Goal: Information Seeking & Learning: Learn about a topic

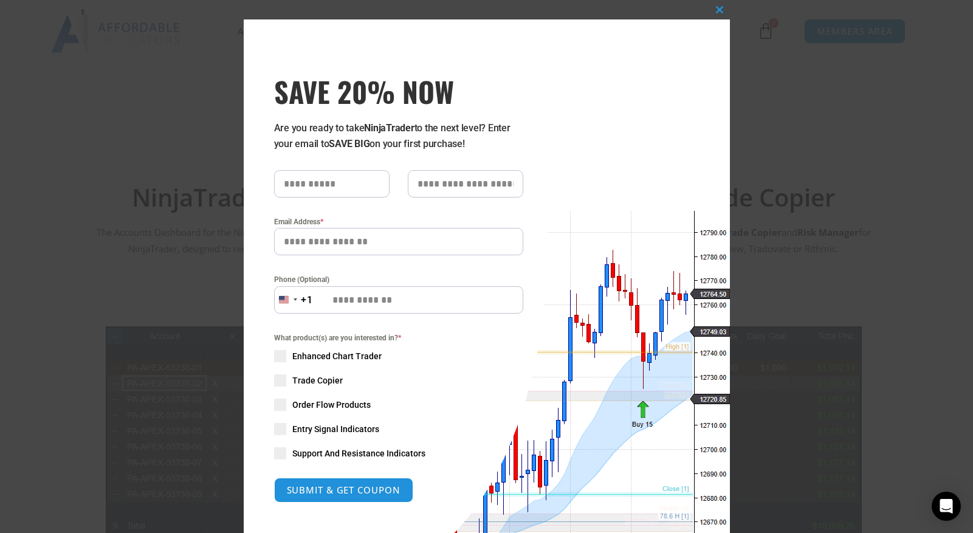
click at [719, 14] on button "Close this module" at bounding box center [719, 9] width 19 height 19
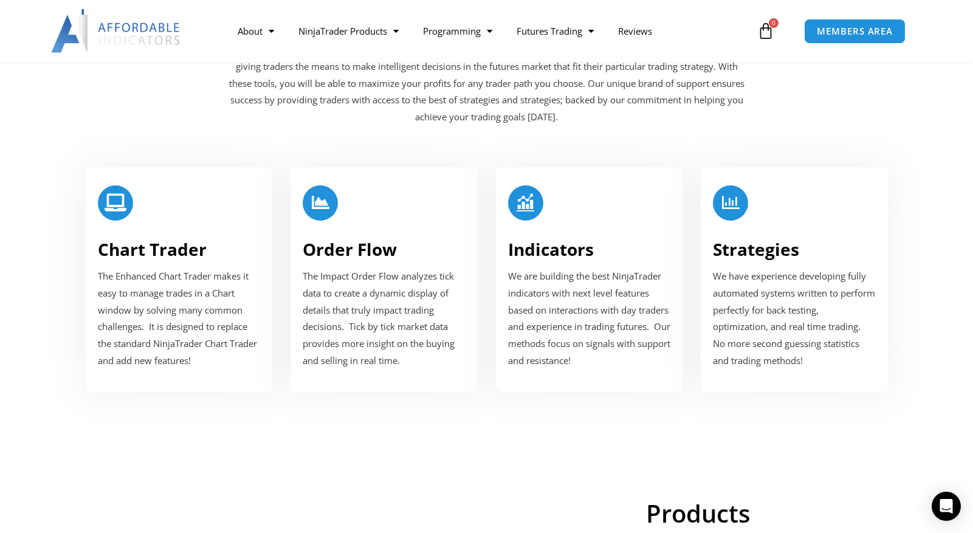
scroll to position [1461, 0]
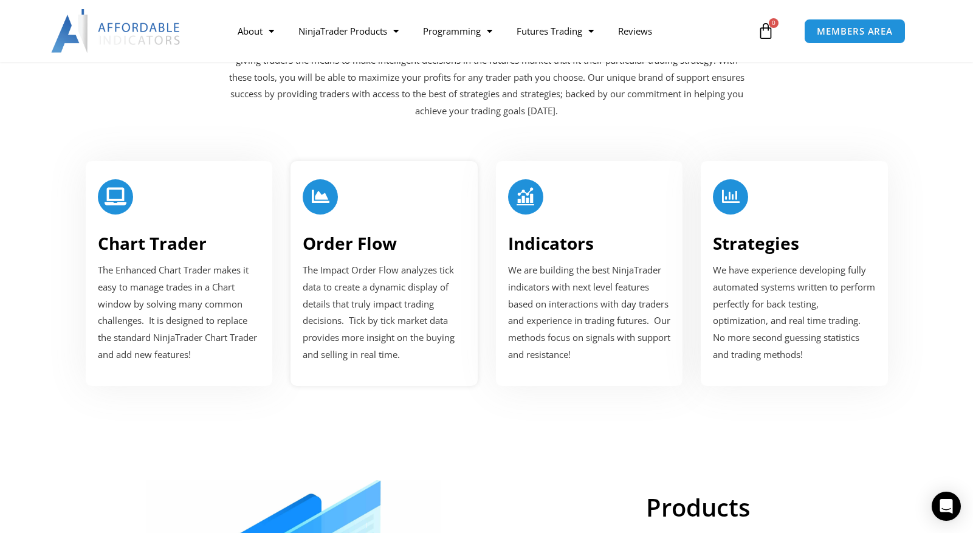
click at [368, 212] on div at bounding box center [384, 199] width 163 height 41
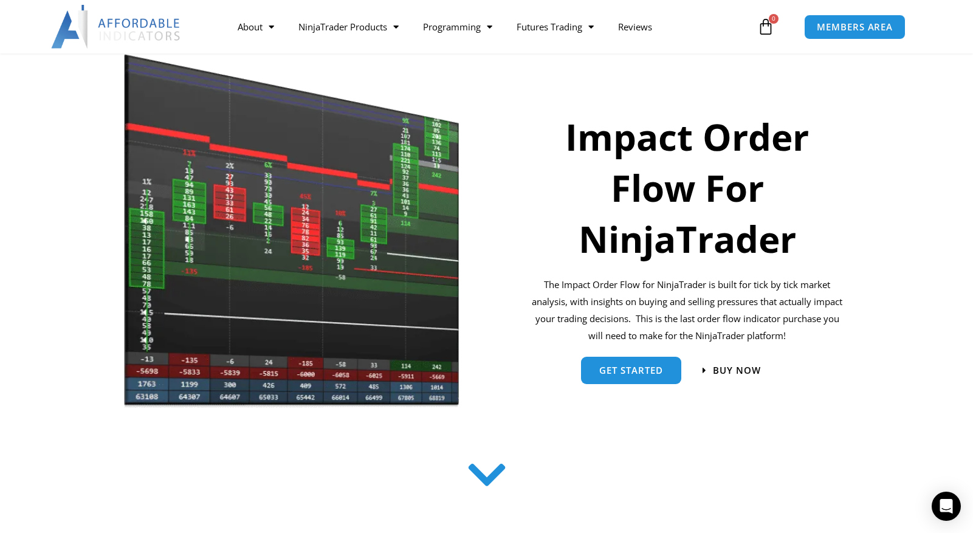
scroll to position [134, 0]
click at [391, 252] on img at bounding box center [291, 230] width 337 height 360
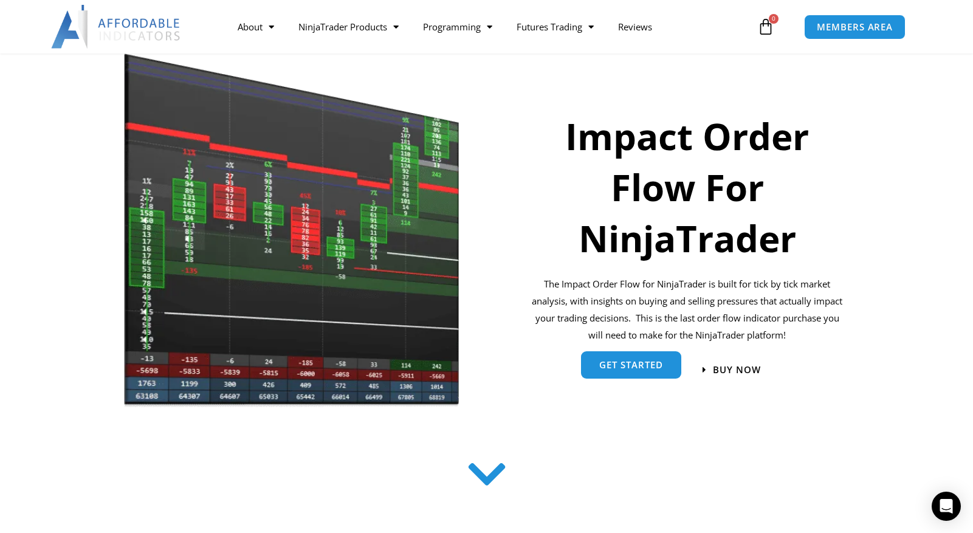
click at [622, 378] on link "get started" at bounding box center [631, 364] width 100 height 27
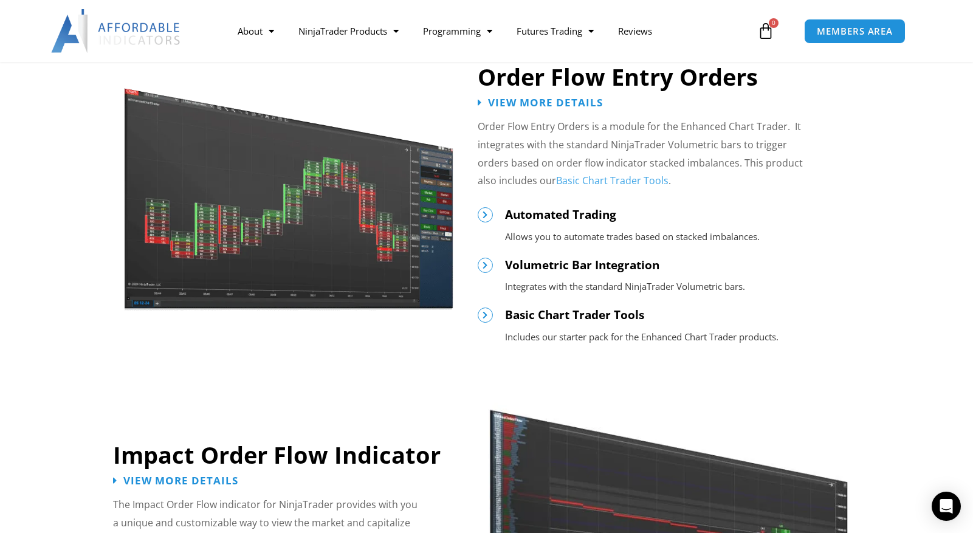
scroll to position [646, 0]
click at [483, 216] on icon at bounding box center [485, 214] width 9 height 9
click at [541, 215] on span "Automated Trading" at bounding box center [560, 214] width 111 height 16
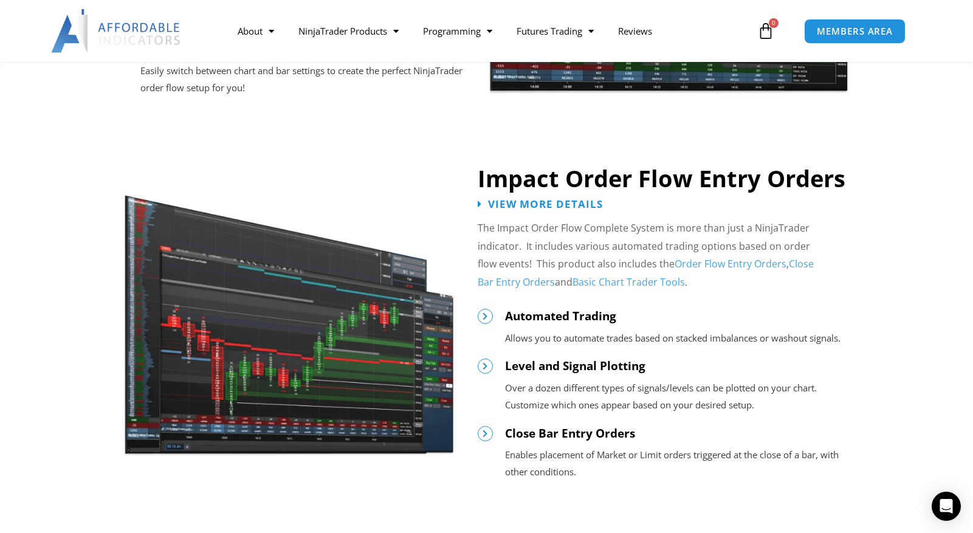
scroll to position [1232, 0]
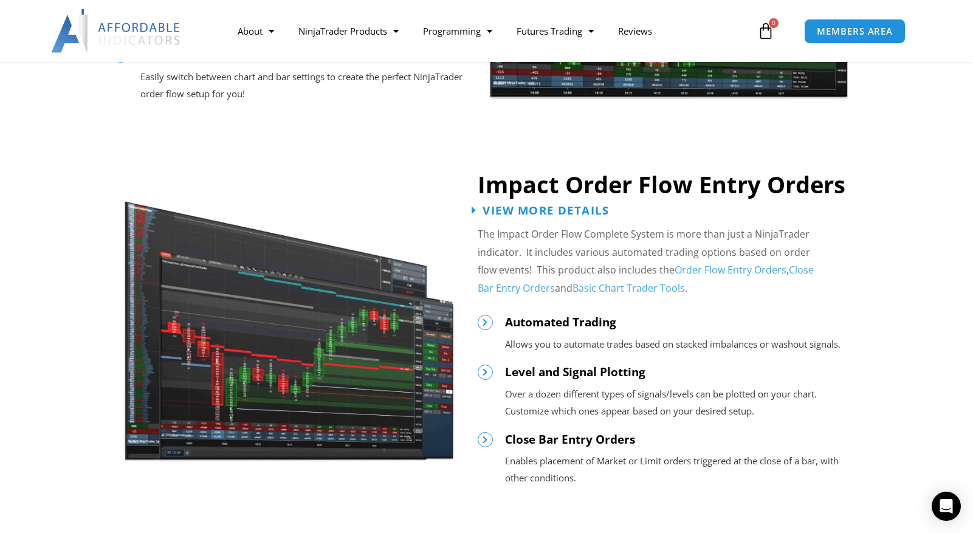
click at [568, 214] on span "View More Details" at bounding box center [545, 210] width 126 height 12
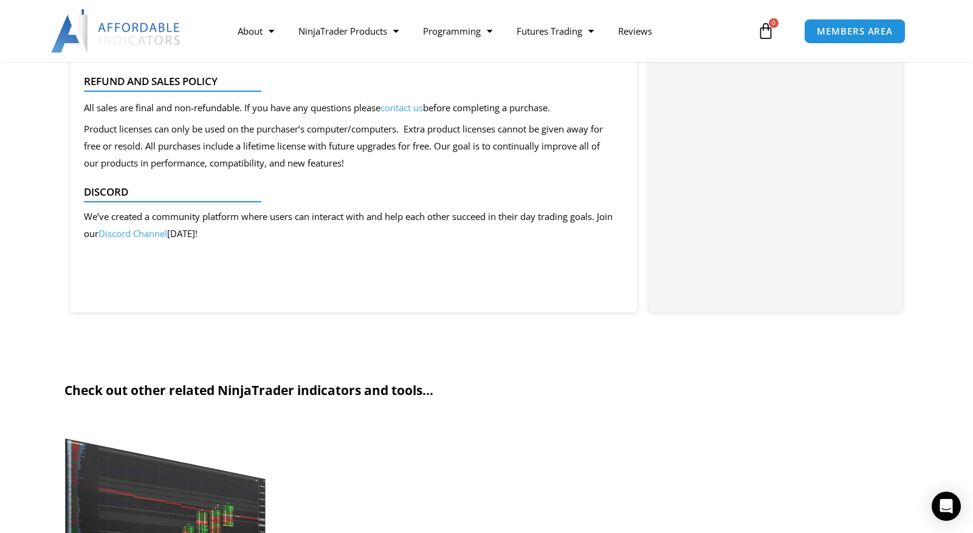
scroll to position [2007, 0]
click at [144, 37] on img at bounding box center [116, 31] width 131 height 44
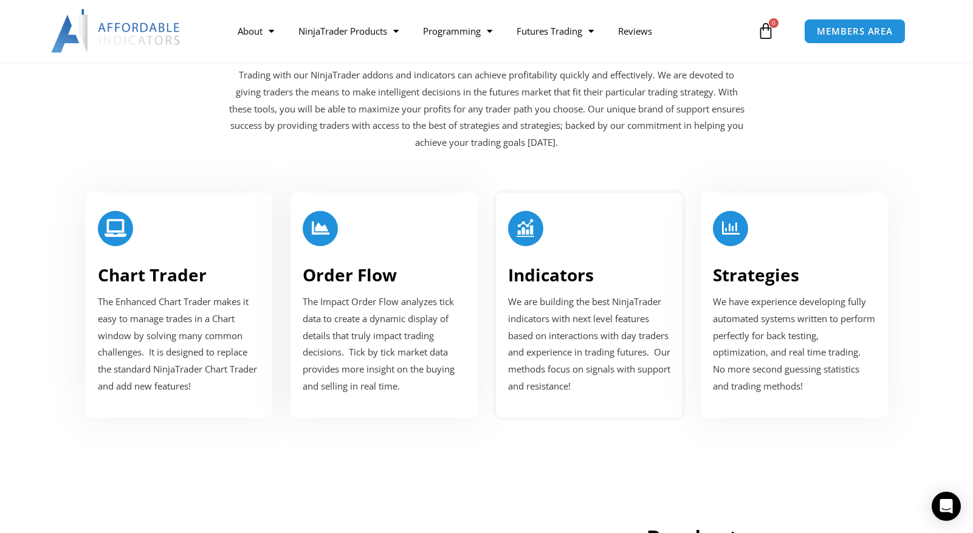
scroll to position [1430, 0]
click at [791, 289] on div "Strategies We have experience developing fully automated systems written to per…" at bounding box center [794, 304] width 187 height 225
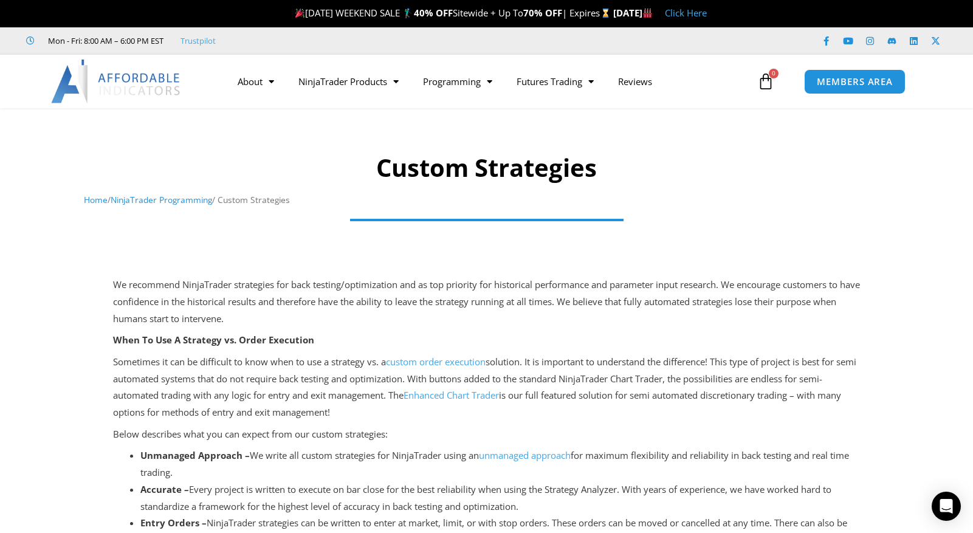
click at [168, 202] on link "NinjaTrader Programming" at bounding box center [161, 200] width 101 height 12
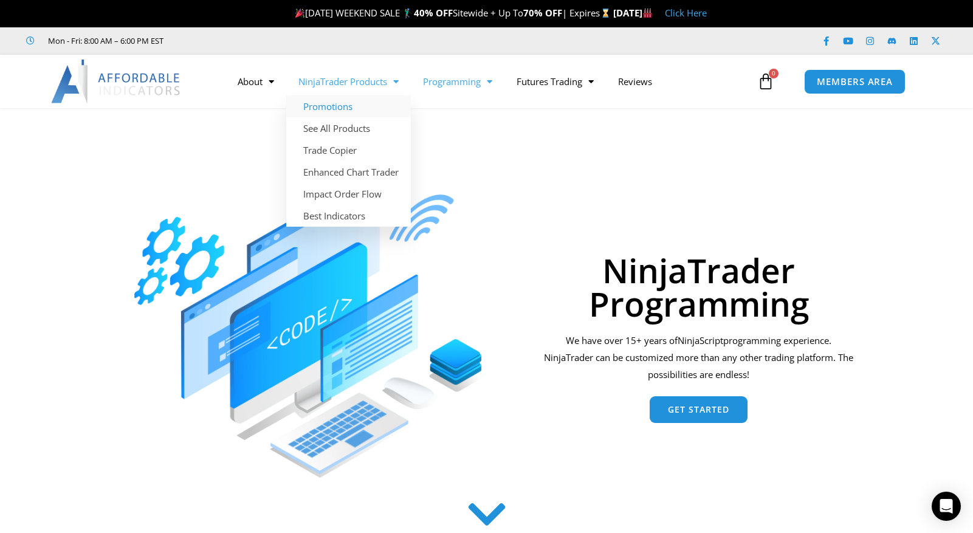
click at [333, 102] on link "Promotions" at bounding box center [348, 106] width 125 height 22
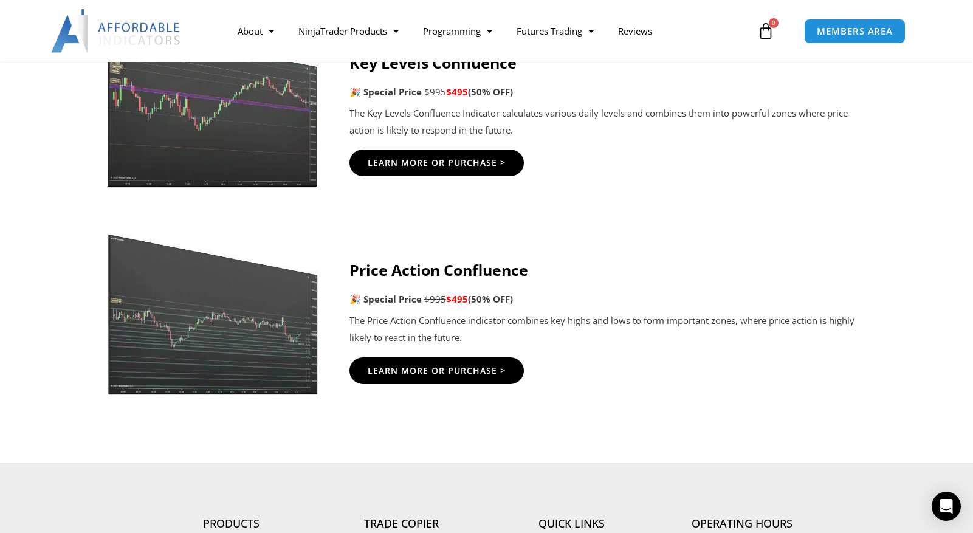
scroll to position [1906, 0]
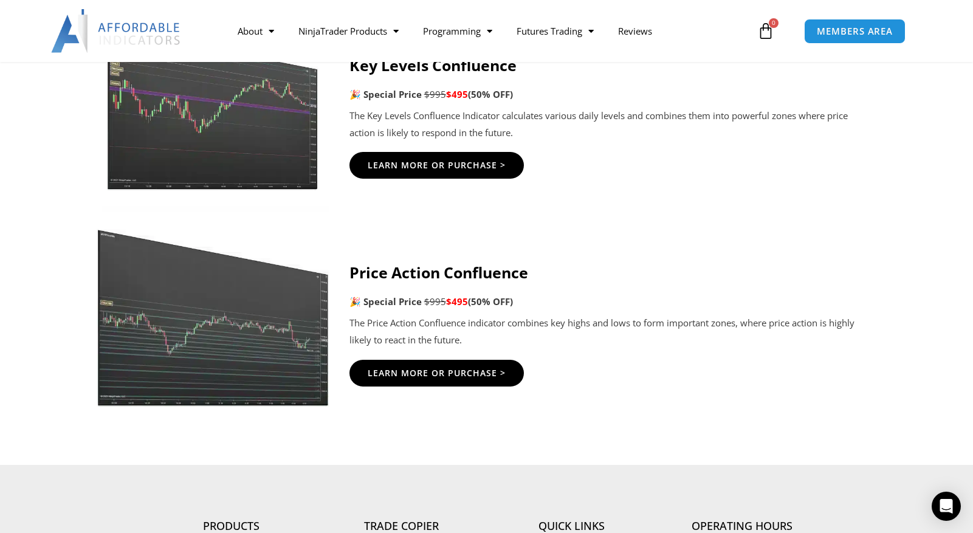
click at [292, 331] on img at bounding box center [212, 306] width 233 height 200
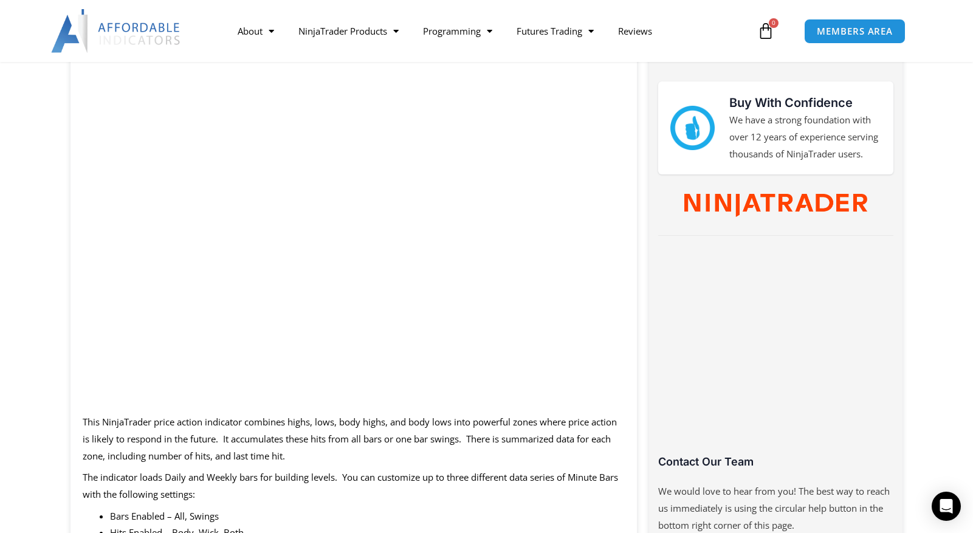
scroll to position [567, 0]
